Goal: Task Accomplishment & Management: Use online tool/utility

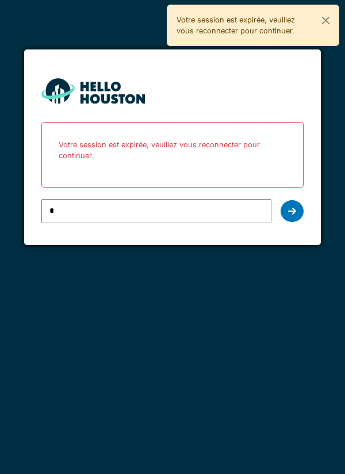
type input "**********"
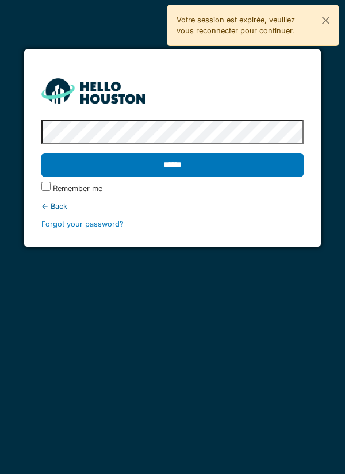
click at [235, 162] on input "******" at bounding box center [172, 165] width 263 height 24
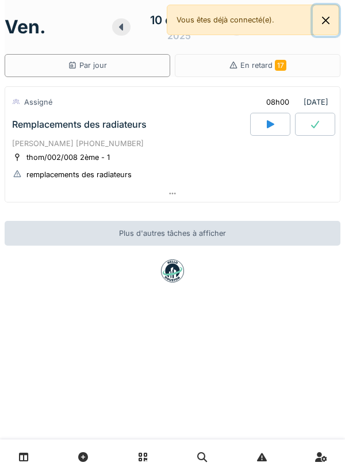
click at [337, 24] on button "Close" at bounding box center [326, 20] width 26 height 30
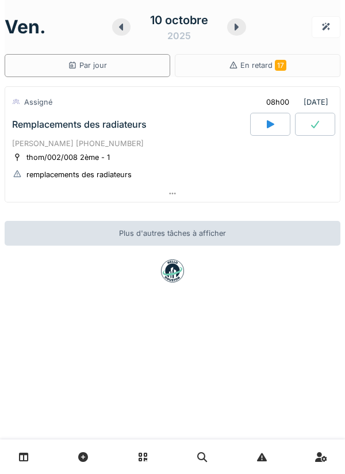
click at [234, 28] on icon at bounding box center [237, 26] width 12 height 9
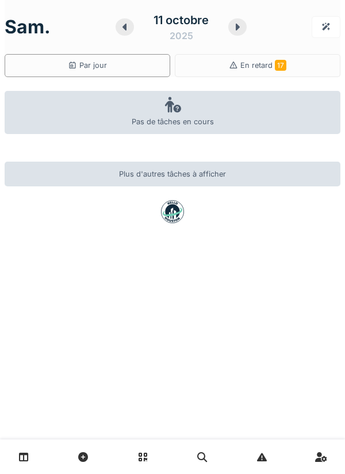
click at [130, 29] on icon at bounding box center [125, 26] width 12 height 9
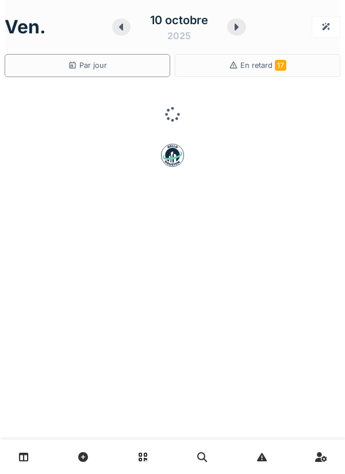
click at [119, 33] on div at bounding box center [121, 26] width 19 height 17
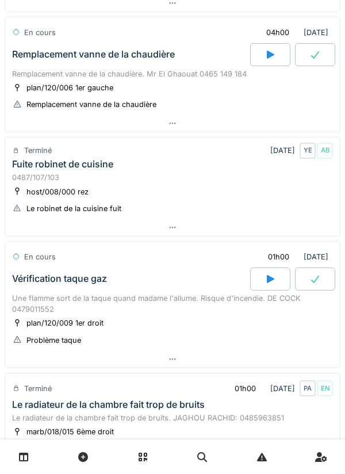
scroll to position [190, 0]
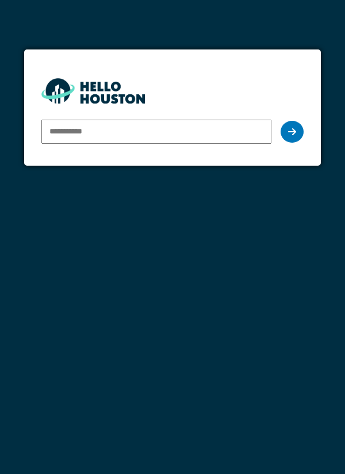
click at [234, 136] on input "email" at bounding box center [156, 132] width 231 height 24
type input "**********"
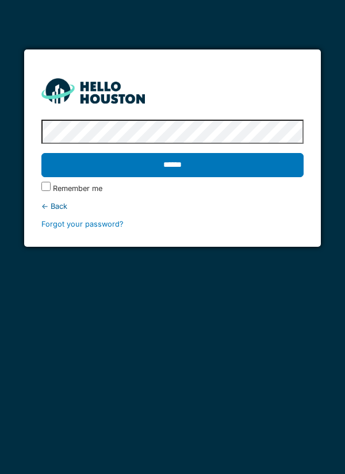
click at [192, 169] on input "******" at bounding box center [172, 165] width 263 height 24
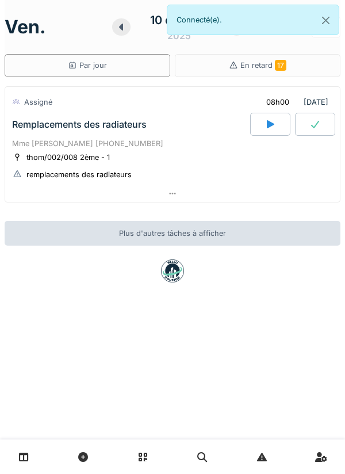
click at [276, 125] on div at bounding box center [270, 124] width 40 height 23
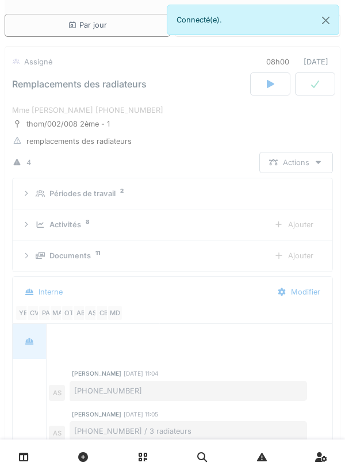
scroll to position [187, 0]
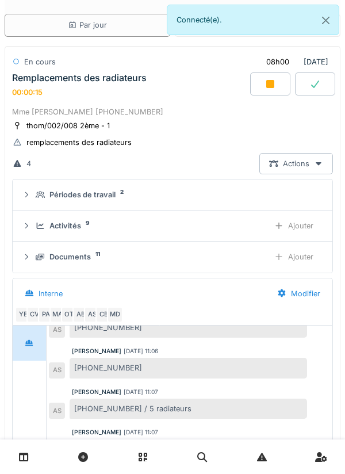
click at [162, 257] on div "Documents 11" at bounding box center [148, 256] width 224 height 11
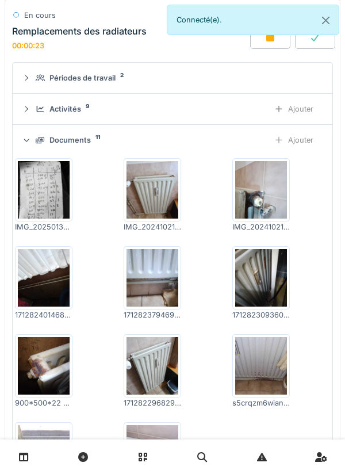
scroll to position [150, 0]
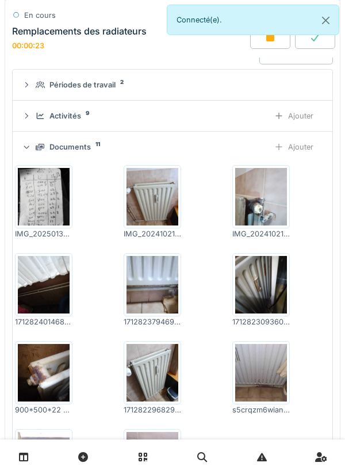
click at [213, 138] on div "Documents 11 Ajouter" at bounding box center [172, 146] width 301 height 21
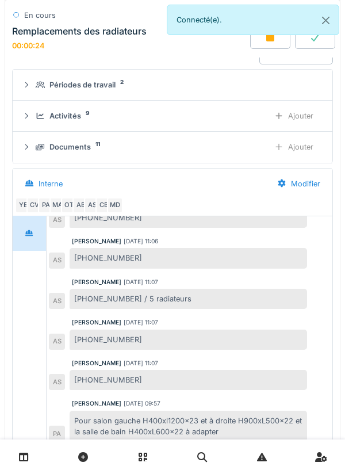
click at [215, 124] on div "Activités 9 Ajouter" at bounding box center [172, 115] width 301 height 21
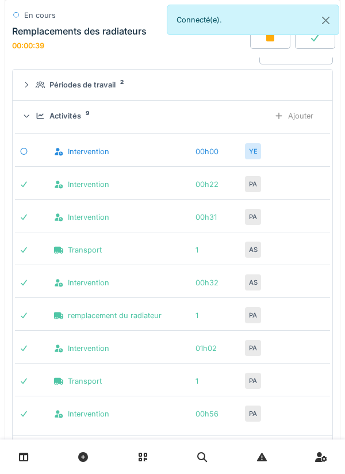
scroll to position [131, 0]
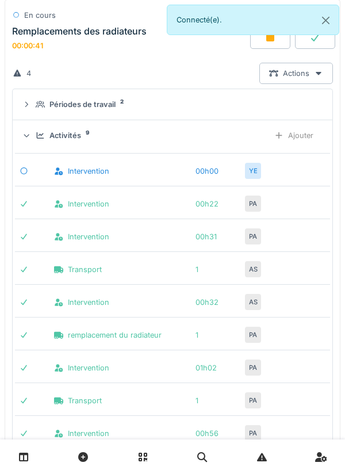
click at [204, 138] on div "Activités 9" at bounding box center [148, 135] width 224 height 11
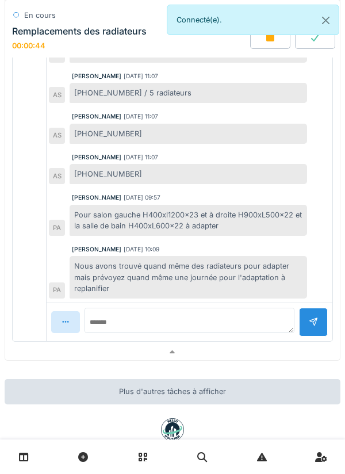
scroll to position [385, 0]
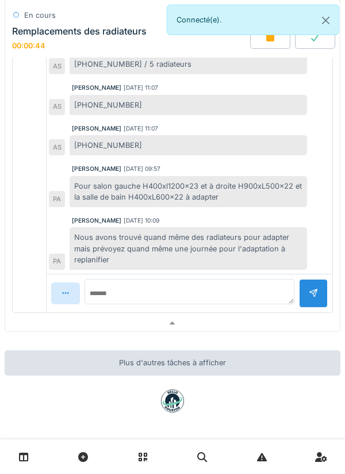
click at [158, 327] on div at bounding box center [172, 323] width 335 height 17
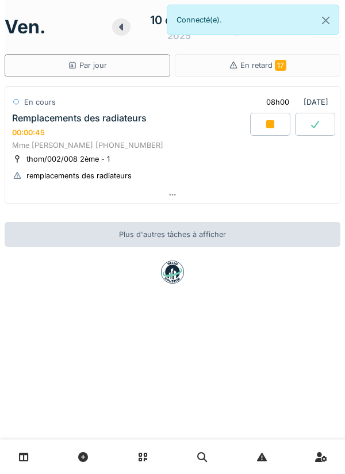
scroll to position [0, 0]
click at [289, 188] on div at bounding box center [172, 194] width 335 height 17
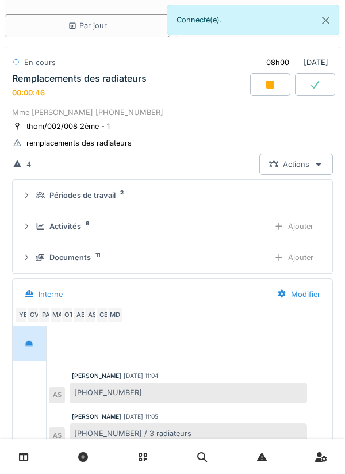
scroll to position [187, 0]
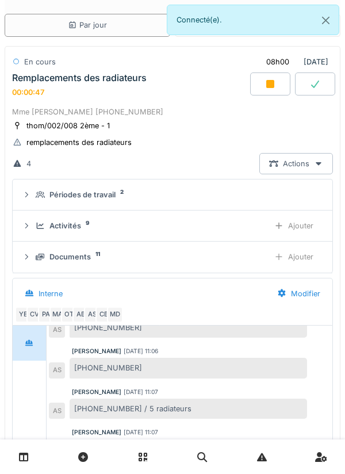
click at [231, 224] on div "Activités 9" at bounding box center [148, 225] width 224 height 11
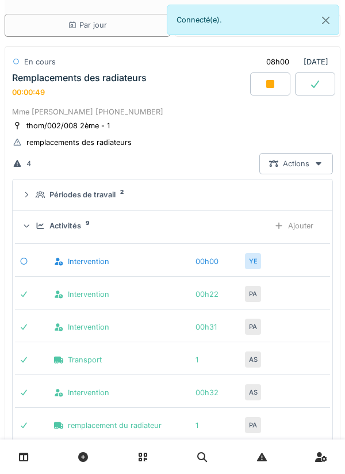
click at [310, 225] on div "Ajouter" at bounding box center [294, 225] width 59 height 21
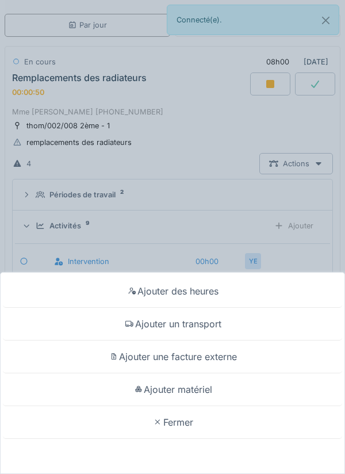
click at [266, 320] on div "Ajouter un transport" at bounding box center [172, 324] width 339 height 33
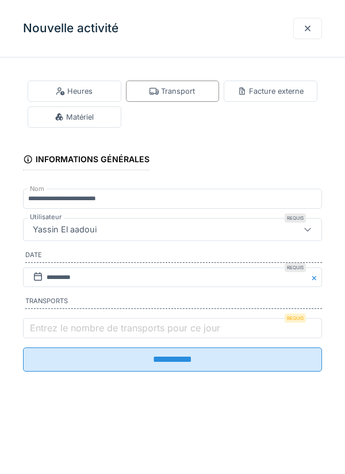
click at [180, 324] on label "Entrez le nombre de transports pour ce jour" at bounding box center [125, 328] width 195 height 14
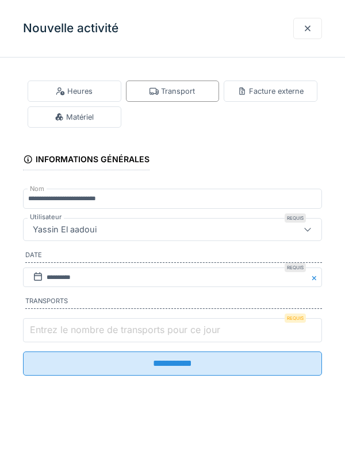
click at [180, 324] on input "Entrez le nombre de transports pour ce jour" at bounding box center [172, 330] width 299 height 24
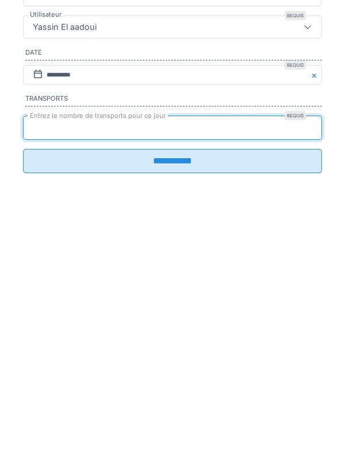
type input "*"
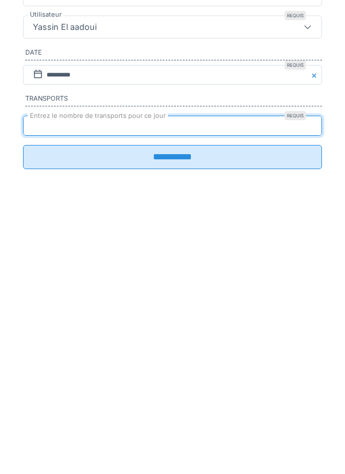
click at [233, 372] on input "**********" at bounding box center [172, 359] width 299 height 24
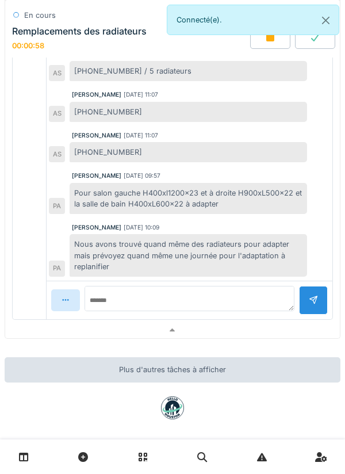
scroll to position [385, 0]
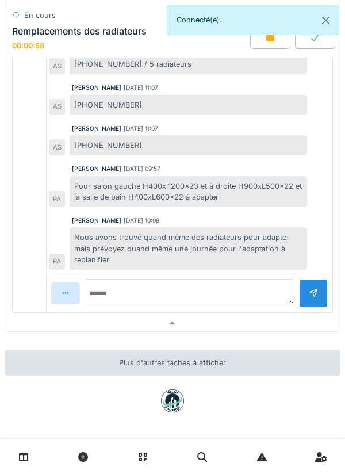
click at [263, 316] on div at bounding box center [172, 323] width 335 height 17
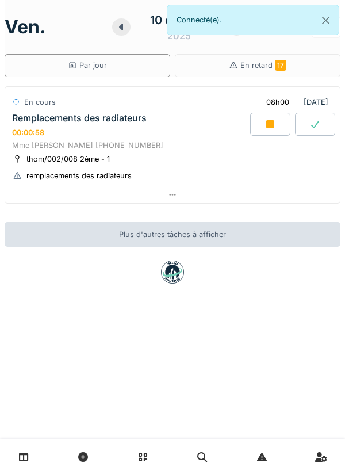
scroll to position [0, 0]
